Goal: Task Accomplishment & Management: Manage account settings

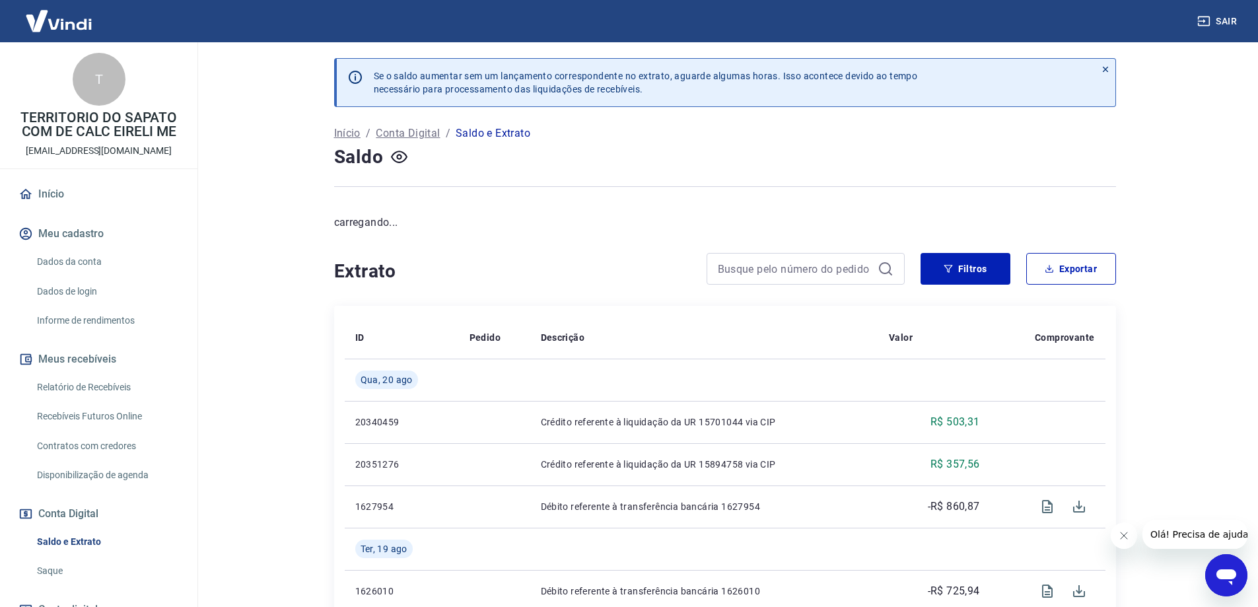
click at [96, 384] on link "Relatório de Recebíveis" at bounding box center [107, 387] width 150 height 27
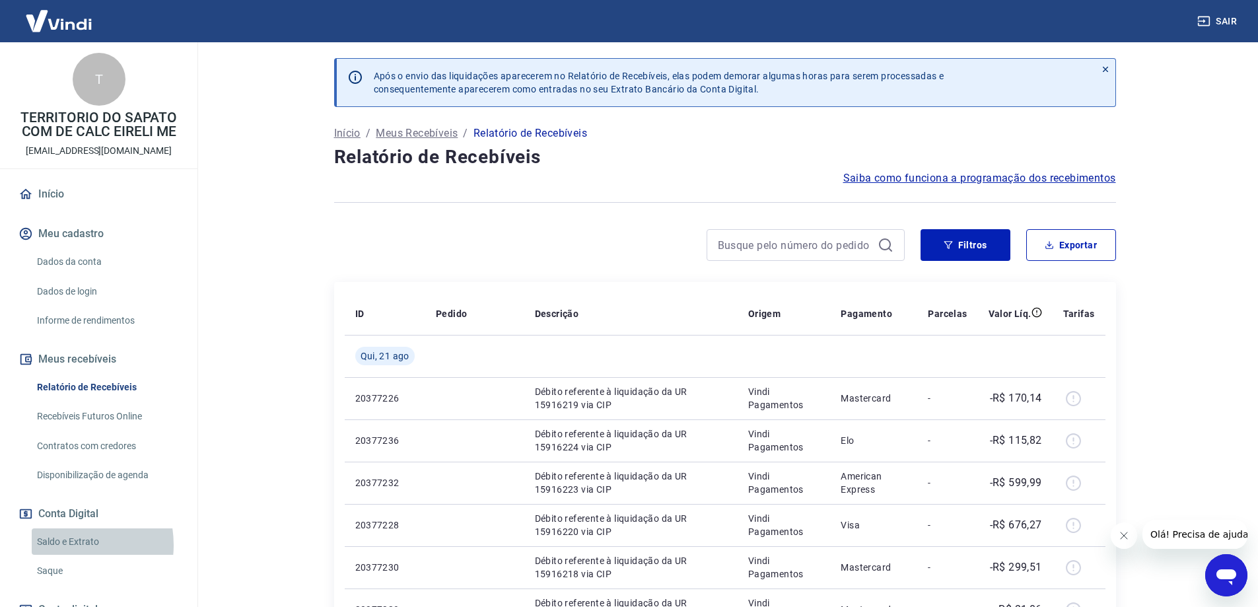
click at [61, 544] on link "Saldo e Extrato" at bounding box center [107, 541] width 150 height 27
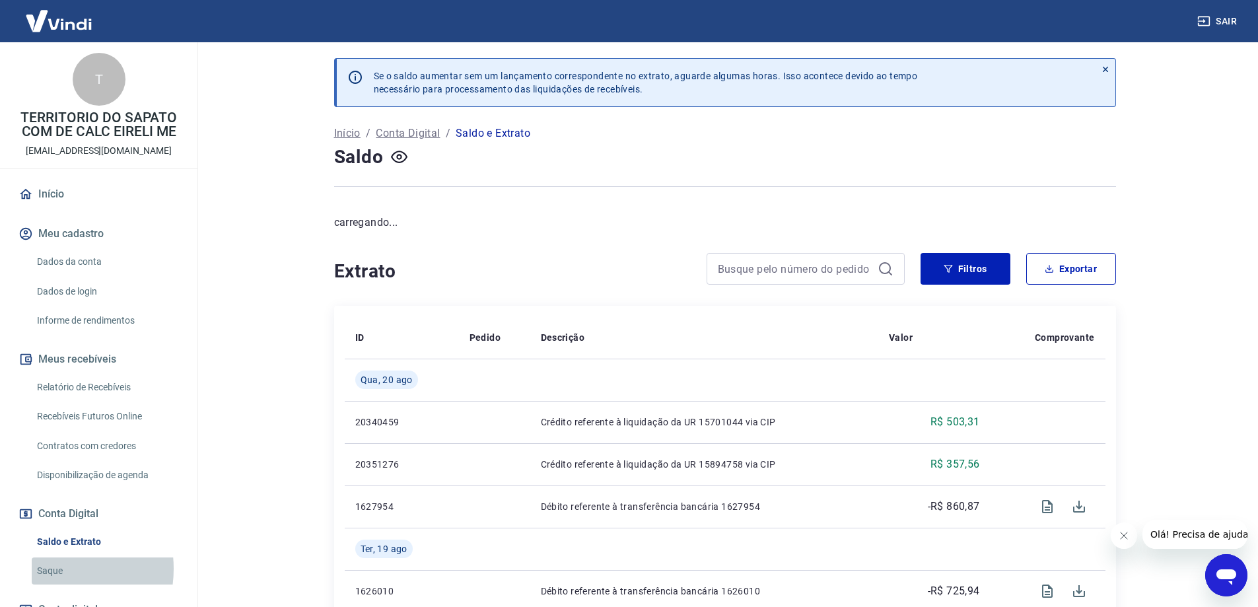
click at [49, 569] on link "Saque" at bounding box center [107, 570] width 150 height 27
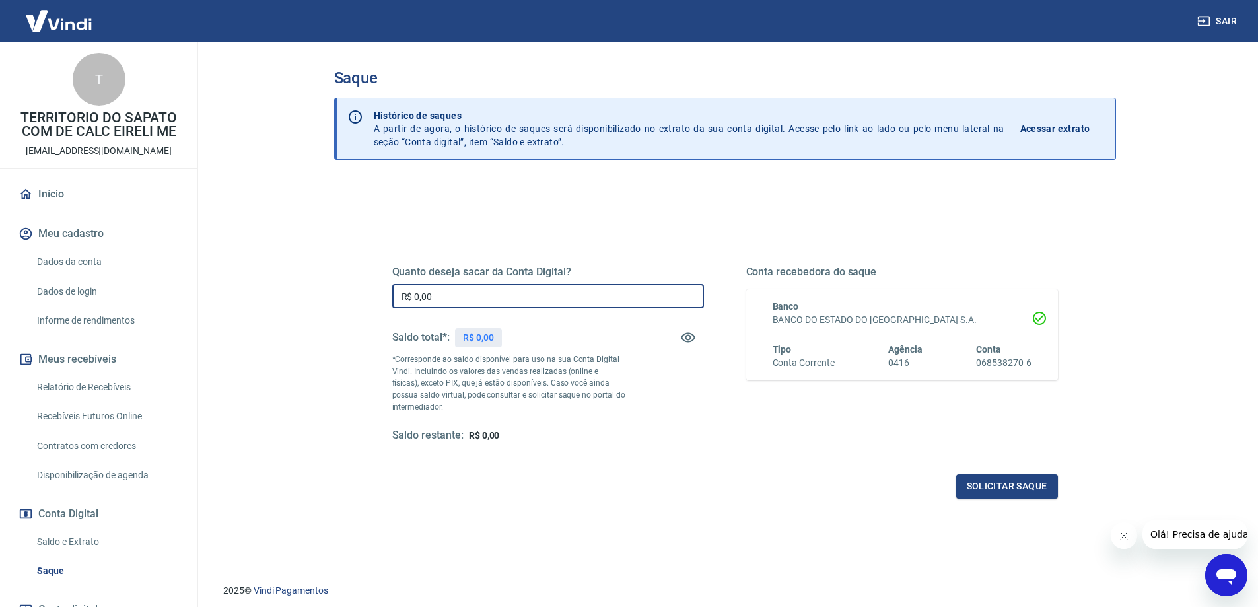
click at [501, 302] on input "R$ 0,00" at bounding box center [548, 296] width 312 height 24
click at [565, 281] on div "Quanto deseja sacar da Conta Digital? R$ 0,00 ​ Saldo total*: R$ 1.892,79 *Corr…" at bounding box center [548, 353] width 312 height 177
drag, startPoint x: 512, startPoint y: 294, endPoint x: 232, endPoint y: 275, distance: 281.3
click at [232, 275] on main "Saque Histórico de saques A partir de agora, o histórico de saques será disponi…" at bounding box center [724, 324] width 1066 height 565
type input "R$ 1.892,79"
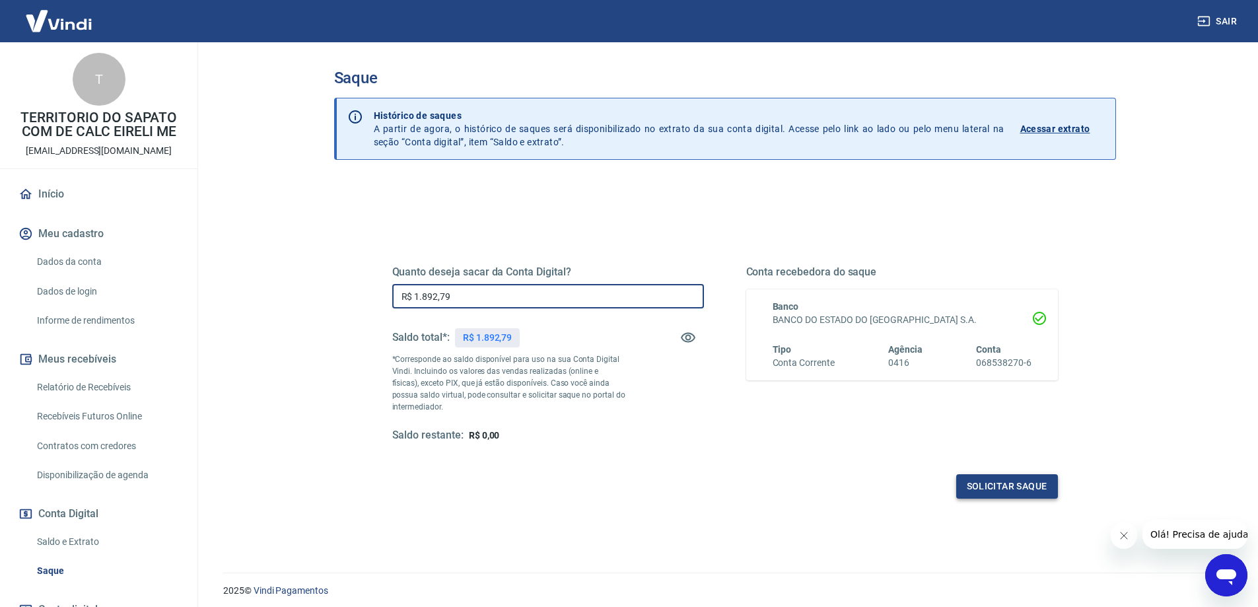
click at [1011, 482] on button "Solicitar saque" at bounding box center [1007, 486] width 102 height 24
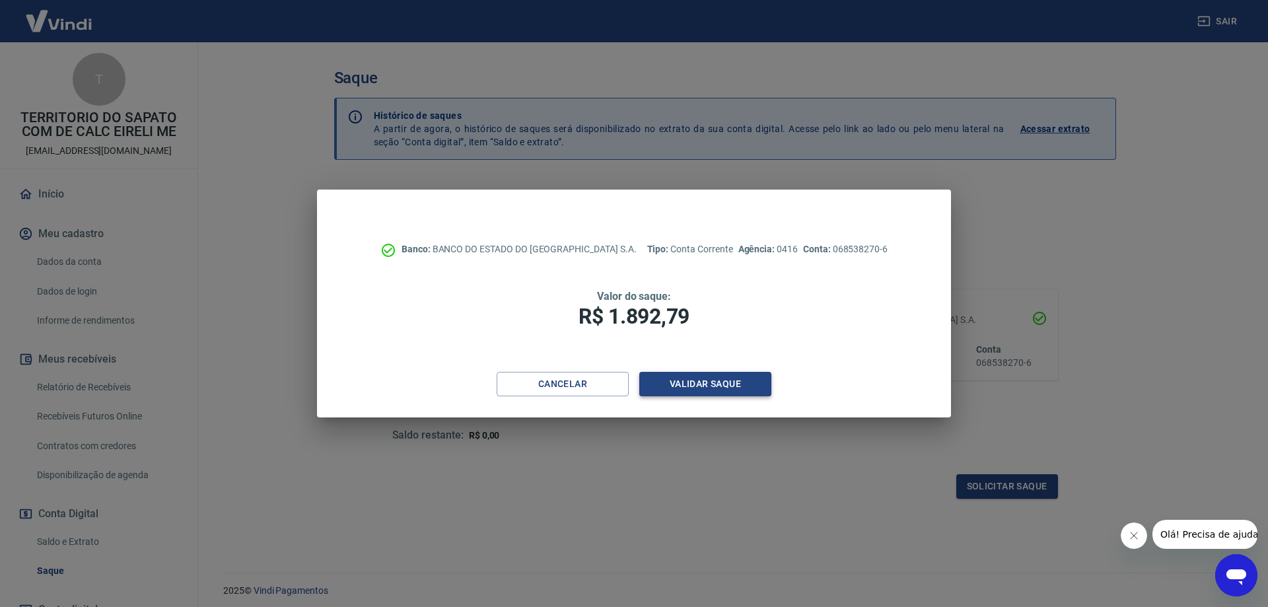
click at [676, 382] on button "Validar saque" at bounding box center [705, 384] width 132 height 24
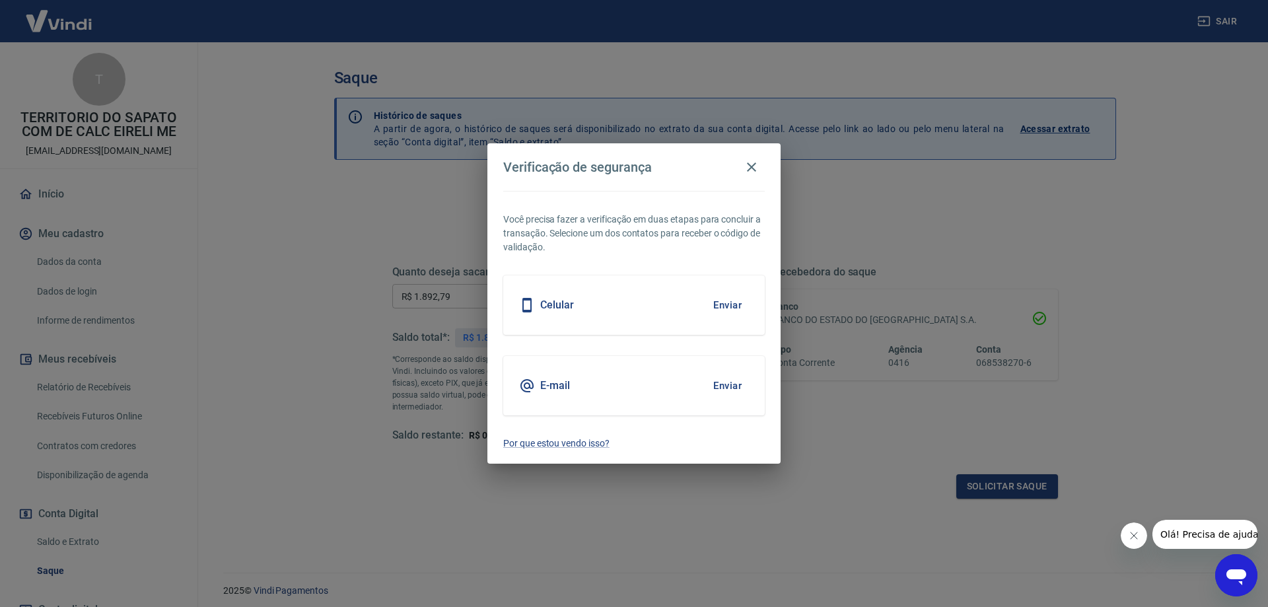
click at [730, 304] on button "Enviar" at bounding box center [727, 305] width 43 height 28
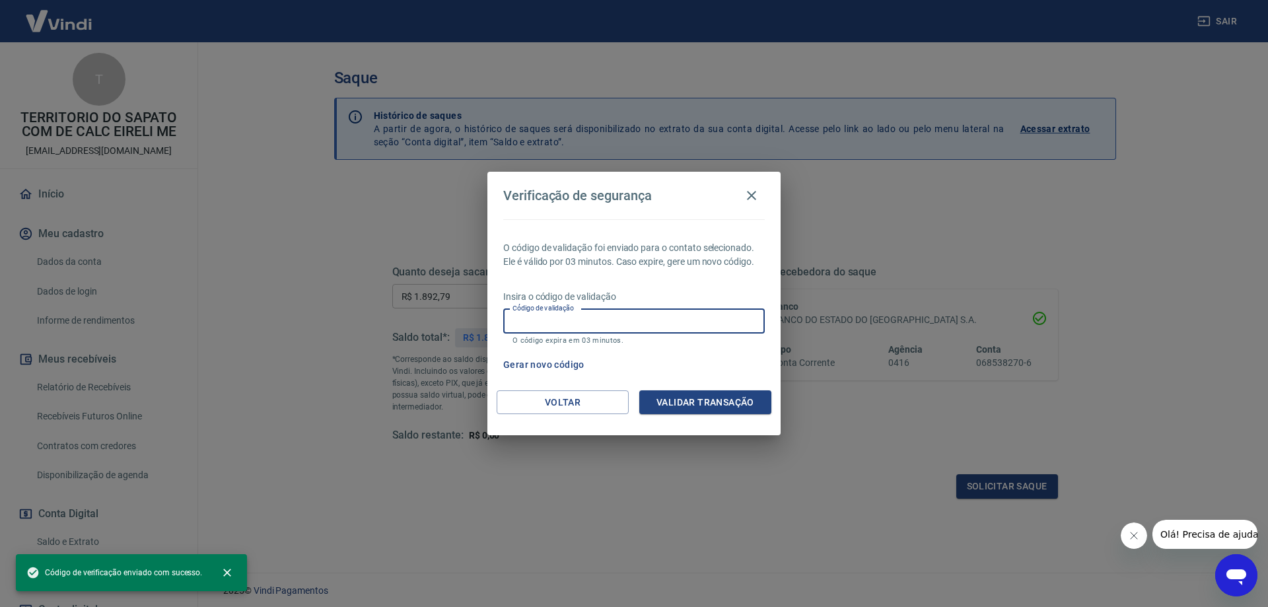
click at [588, 321] on input "Código de validação" at bounding box center [633, 321] width 261 height 24
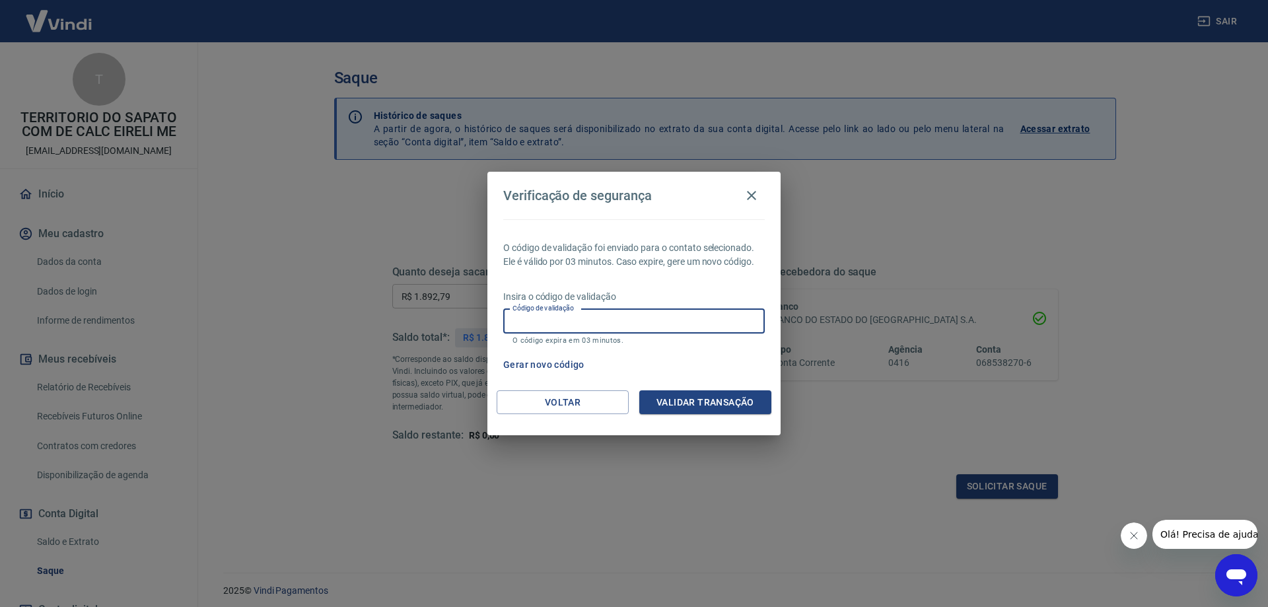
click at [549, 325] on input "Código de validação" at bounding box center [633, 321] width 261 height 24
click at [552, 321] on input "Código de validação" at bounding box center [633, 321] width 261 height 24
drag, startPoint x: 568, startPoint y: 318, endPoint x: 559, endPoint y: 316, distance: 8.8
click at [559, 316] on input "Código de validação" at bounding box center [633, 321] width 261 height 24
click at [515, 324] on input "Código de validação" at bounding box center [633, 321] width 261 height 24
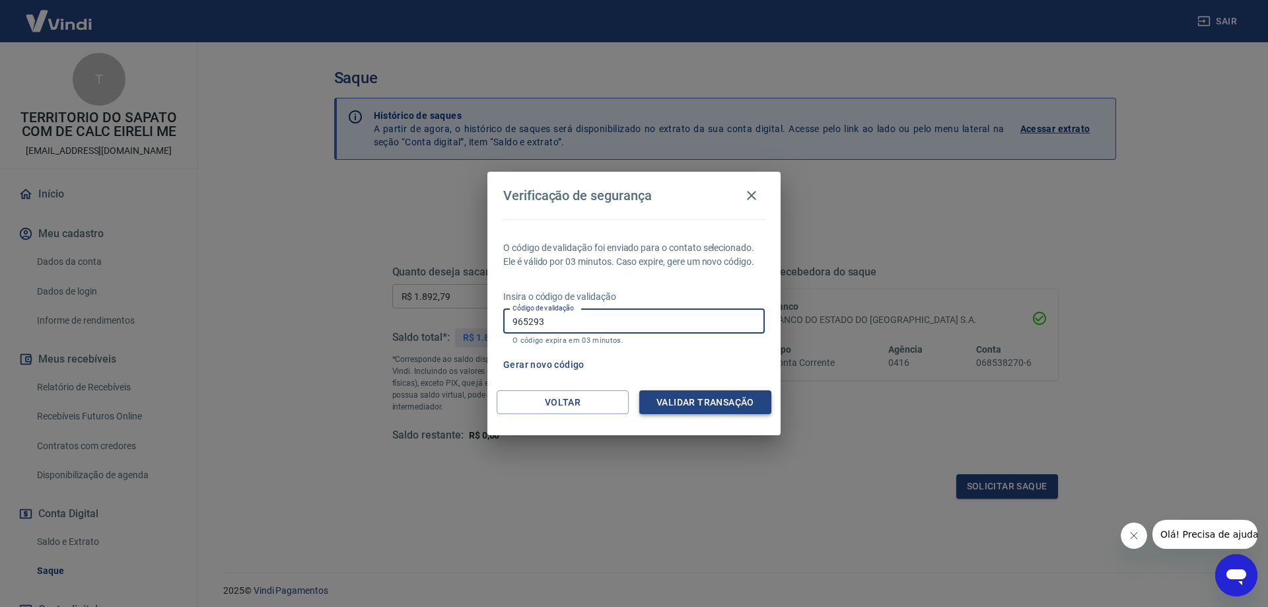
type input "965293"
click at [687, 396] on button "Validar transação" at bounding box center [705, 402] width 132 height 24
